Goal: Information Seeking & Learning: Find specific page/section

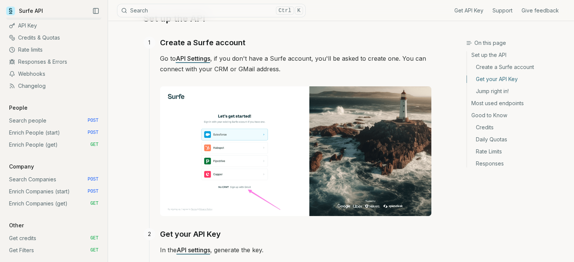
scroll to position [134, 0]
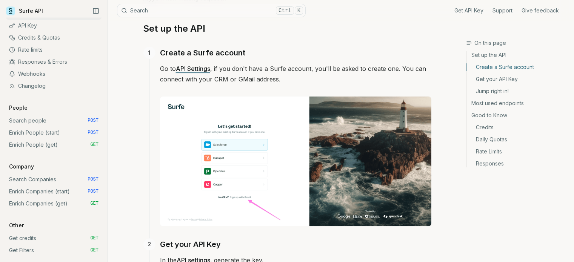
click at [249, 11] on button "Search Ctrl K" at bounding box center [211, 11] width 189 height 14
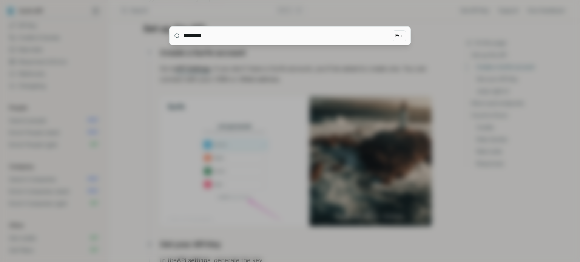
type input "********"
click at [367, 73] on div at bounding box center [290, 131] width 580 height 262
